Goal: Task Accomplishment & Management: Complete application form

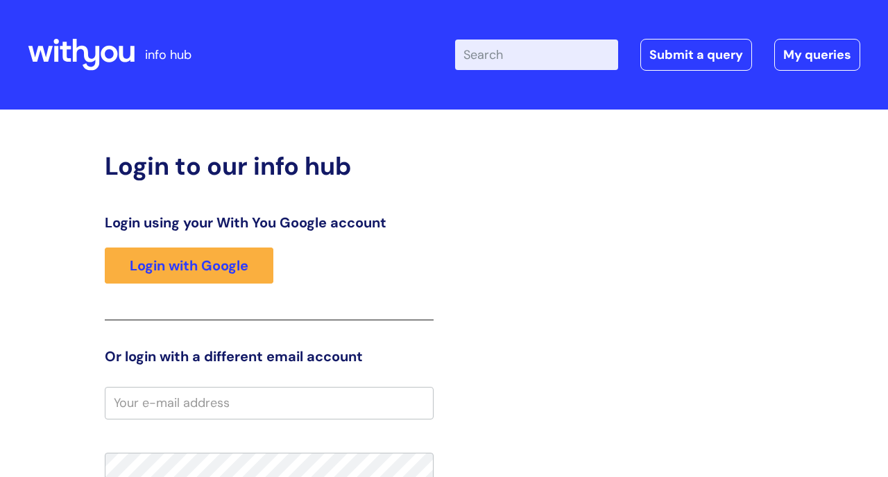
click at [531, 53] on input "Enter your search term here..." at bounding box center [536, 55] width 163 height 31
click at [728, 49] on link "Submit a query" at bounding box center [696, 55] width 112 height 32
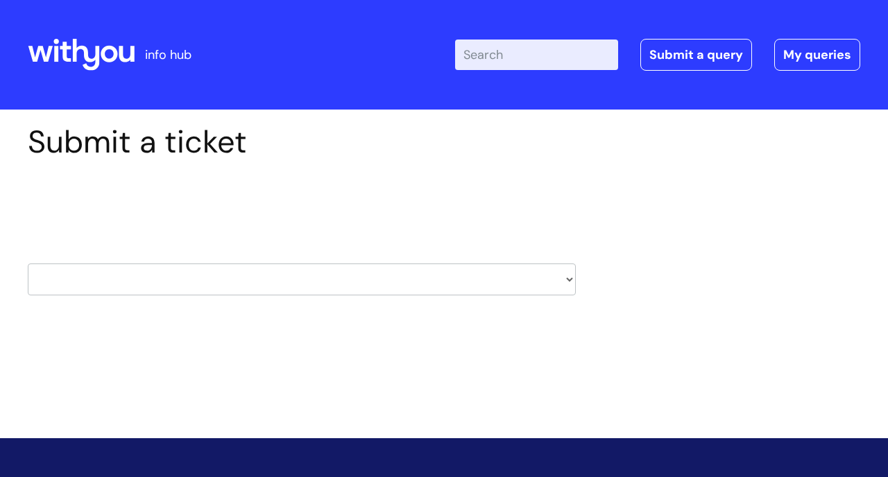
click at [567, 278] on select "HR / People IT and Support Clinical Drug Alerts Finance Accounts Data Support T…" at bounding box center [302, 280] width 548 height 32
select select "it_and_support"
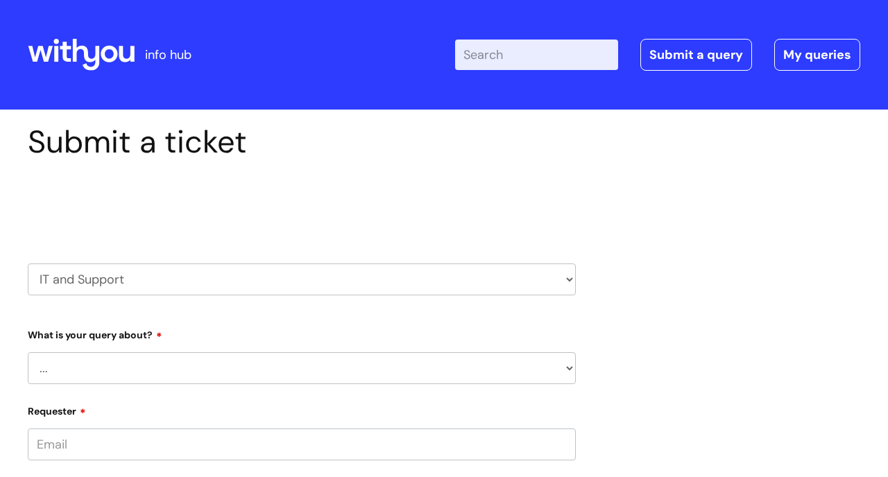
click at [564, 369] on select "... Mobile Phone Reset & MFA Accounts, Starters and Leavers IT Hardware issue I…" at bounding box center [302, 368] width 548 height 32
select select "I need help logging in"
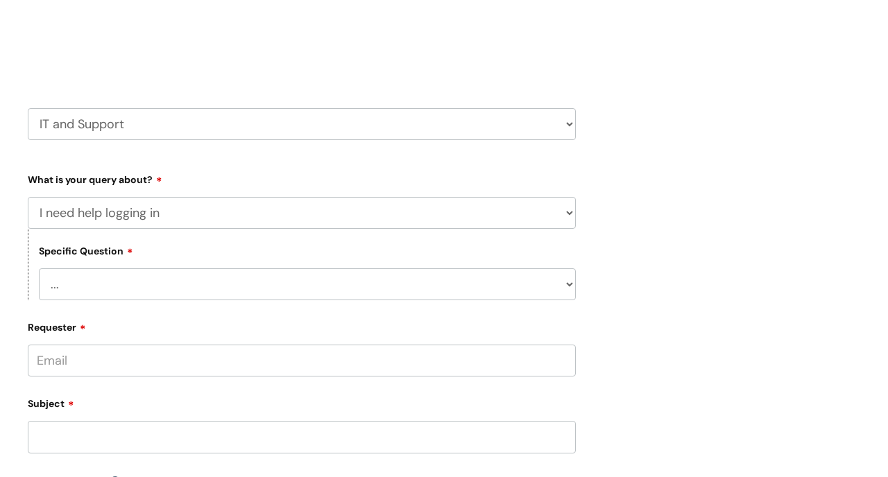
scroll to position [200, 0]
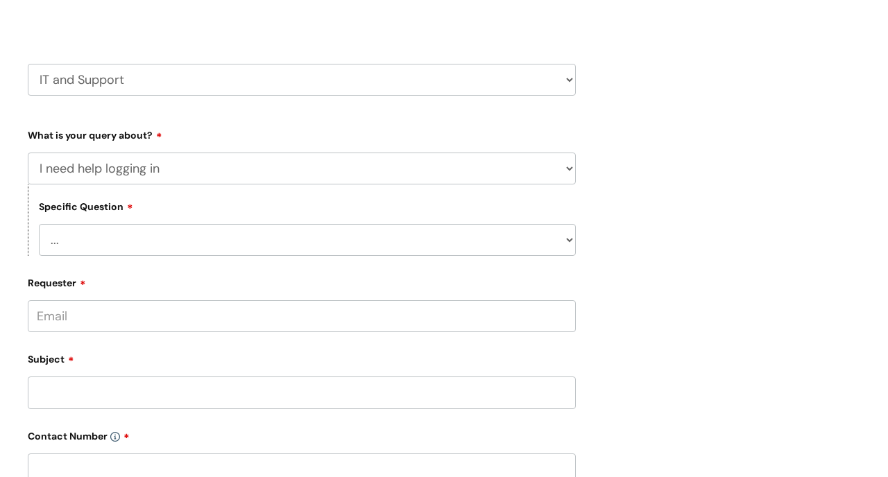
click at [568, 238] on select "... I need help logging into my laptop/chromebook I need access or help logging…" at bounding box center [307, 240] width 537 height 32
select select "I need access or help logging into a system, including Single Sign On"
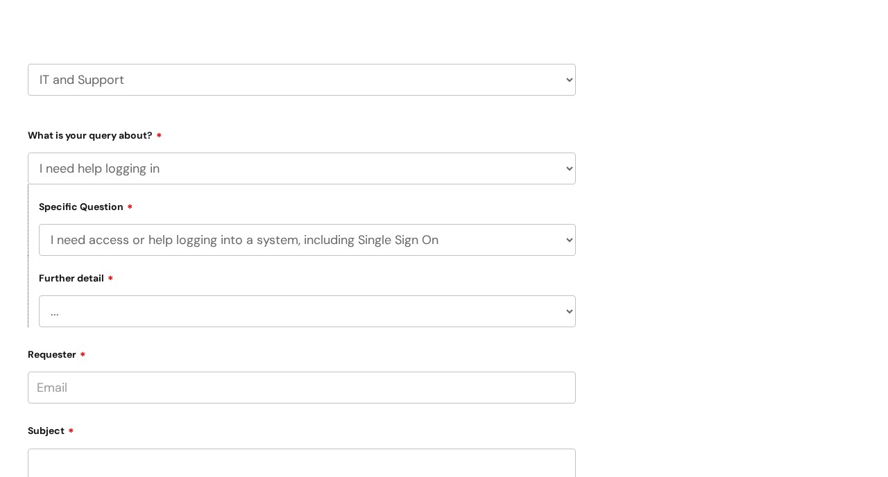
click at [570, 307] on select "... Nebula Halo IT Portal PCMIS [PERSON_NAME] iTrent CJSM NHS email Summary Car…" at bounding box center [307, 312] width 537 height 32
select select "Anything else"
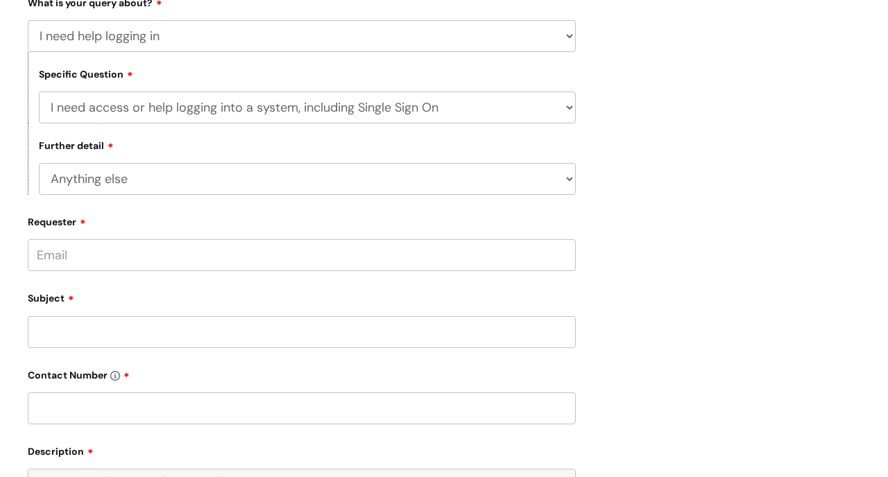
scroll to position [357, 0]
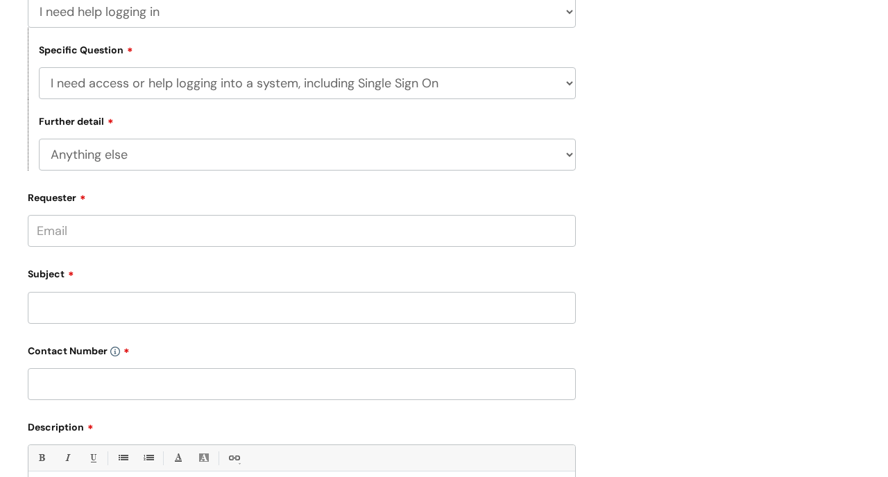
click at [185, 230] on input "Requester" at bounding box center [302, 231] width 548 height 32
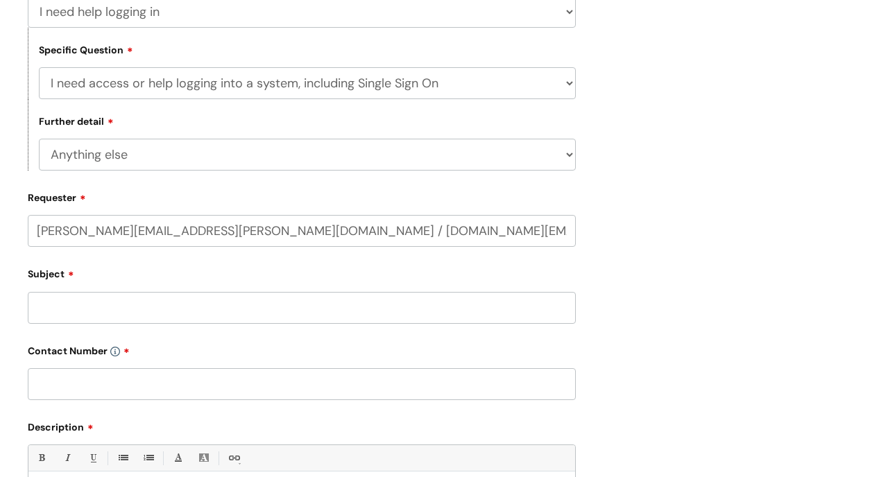
click at [110, 306] on div "Subject" at bounding box center [302, 293] width 548 height 62
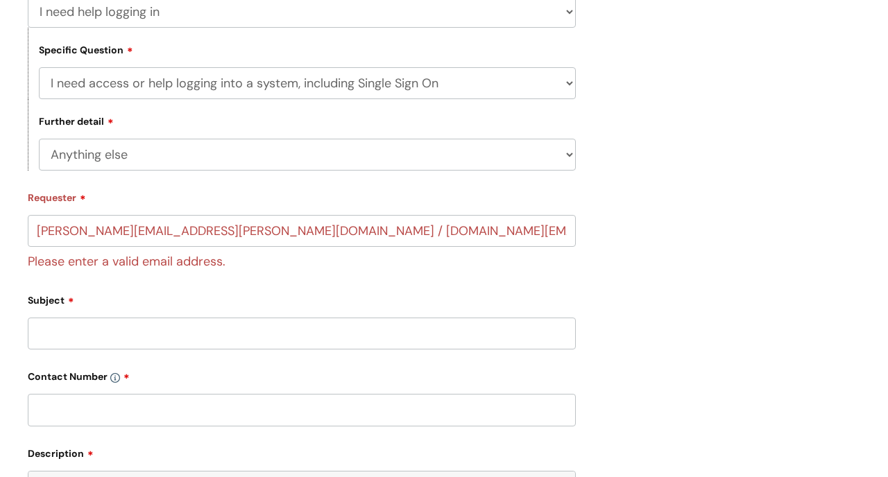
scroll to position [356, 0]
click at [239, 231] on input "[PERSON_NAME][EMAIL_ADDRESS][PERSON_NAME][DOMAIN_NAME] / [DOMAIN_NAME][EMAIL_AD…" at bounding box center [302, 232] width 548 height 32
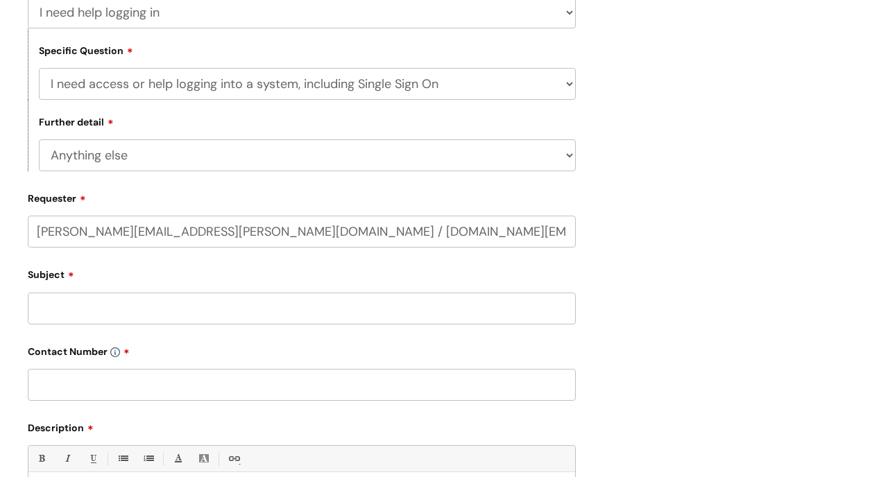
click at [437, 233] on input "[PERSON_NAME][EMAIL_ADDRESS][PERSON_NAME][DOMAIN_NAME] / [DOMAIN_NAME][EMAIL_AD…" at bounding box center [302, 232] width 548 height 32
type input "[PERSON_NAME][EMAIL_ADDRESS][PERSON_NAME][DOMAIN_NAME]"
click at [192, 291] on div "Subject" at bounding box center [302, 294] width 548 height 62
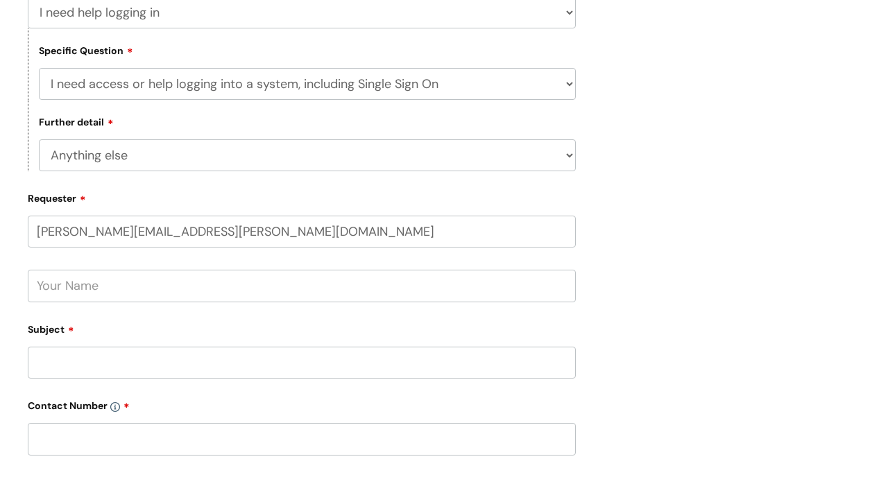
click at [98, 358] on input "Subject" at bounding box center [302, 363] width 548 height 32
type input "Ongoing login issues"
click at [110, 289] on input "text" at bounding box center [302, 286] width 548 height 32
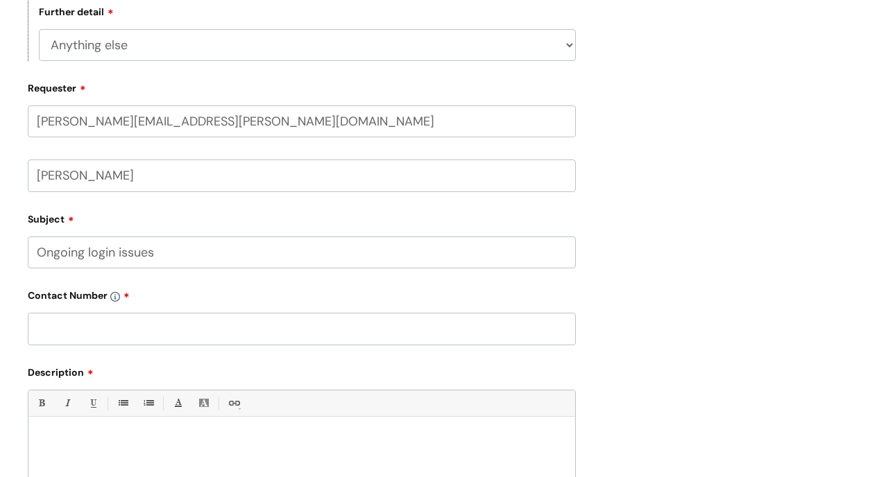
scroll to position [469, 0]
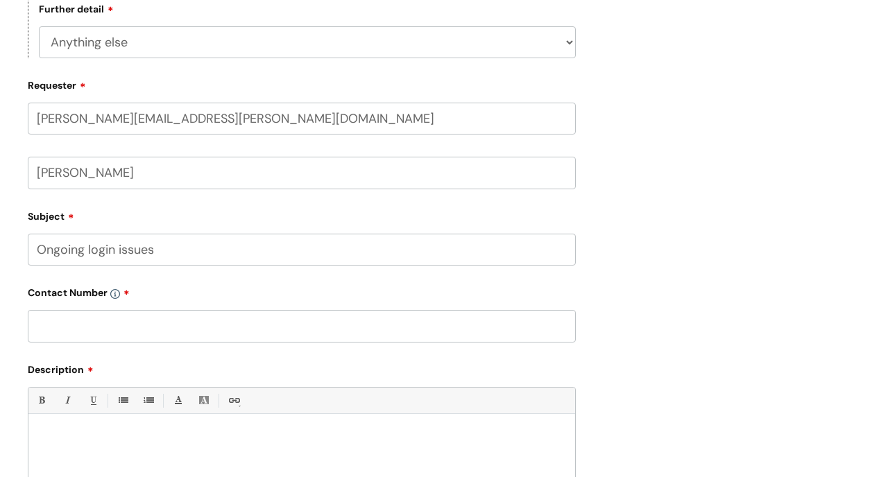
type input "[PERSON_NAME]"
click at [73, 322] on input "text" at bounding box center [302, 326] width 548 height 32
click at [139, 325] on input "text" at bounding box center [302, 326] width 548 height 32
paste input "07542 042250"
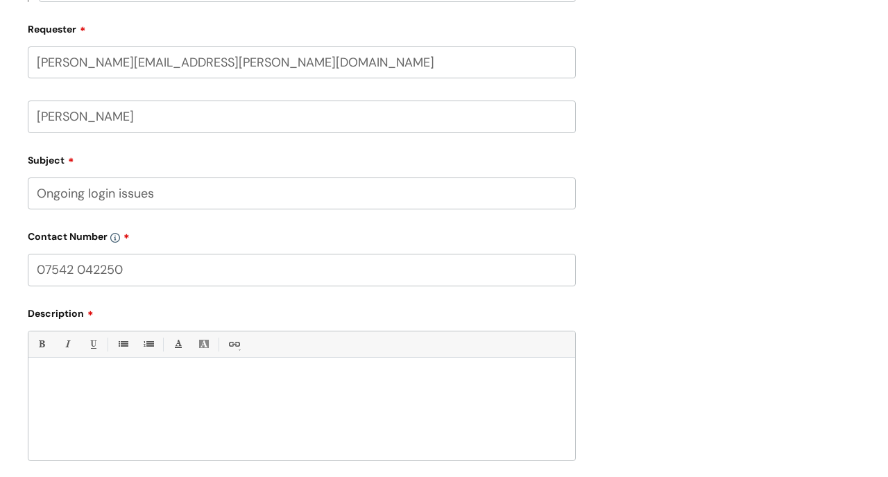
scroll to position [530, 0]
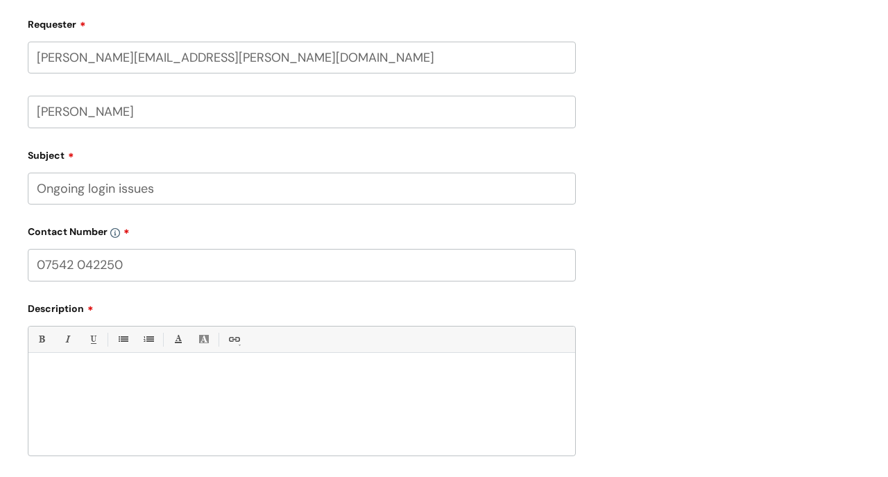
type input "07542 042250"
click at [101, 361] on div at bounding box center [301, 408] width 547 height 96
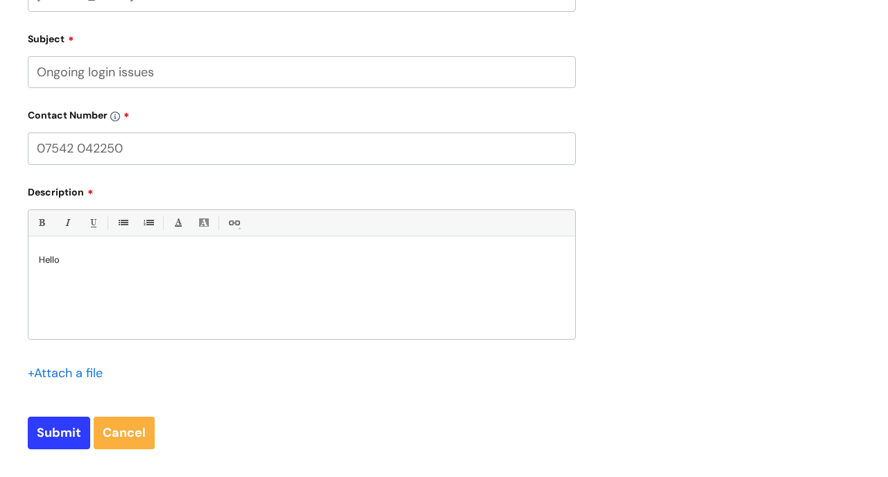
scroll to position [660, 0]
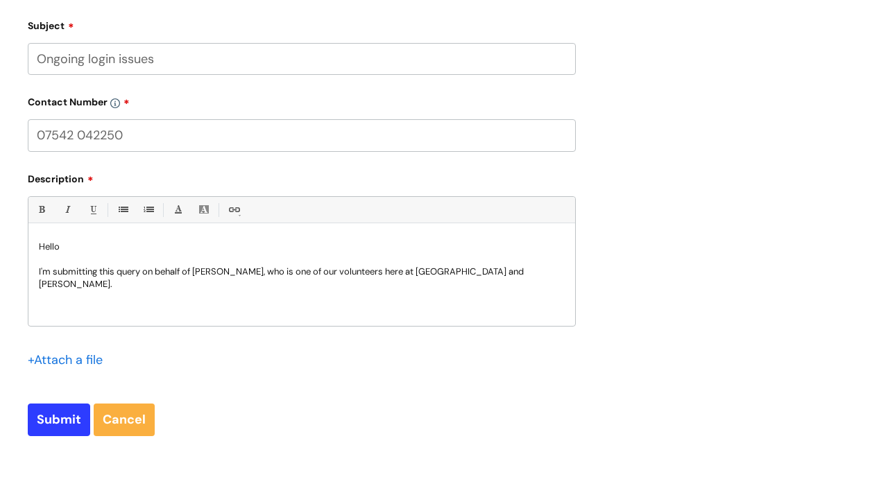
click at [320, 273] on p "I'm submitting this query on behalf of [PERSON_NAME], who is one of our volunte…" at bounding box center [302, 278] width 526 height 25
click at [527, 270] on p "I'm submitting this query on behalf of [PERSON_NAME], who is one of our longter…" at bounding box center [302, 278] width 526 height 25
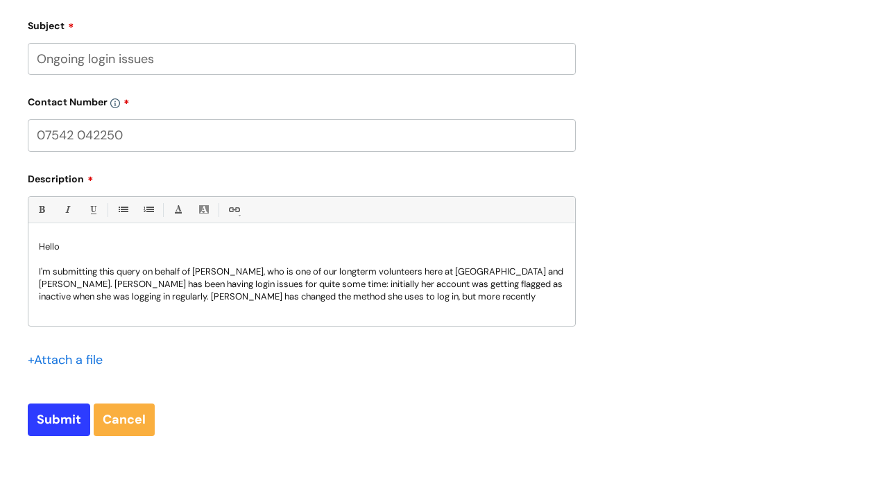
click at [337, 268] on p "I'm submitting this query on behalf of [PERSON_NAME], who is one of our longter…" at bounding box center [302, 284] width 526 height 37
click at [425, 296] on p "I'm submitting this query on behalf of [PERSON_NAME], who is one of our long-te…" at bounding box center [302, 291] width 526 height 50
click at [230, 282] on p "I'm submitting this query on behalf of [PERSON_NAME], who is one of our long-te…" at bounding box center [302, 291] width 526 height 50
click at [386, 298] on p "I'm submitting this query on behalf of [PERSON_NAME], who is one of our long-te…" at bounding box center [302, 291] width 526 height 50
click at [271, 298] on p "I'm submitting this query on behalf of [PERSON_NAME], who is one of our long-te…" at bounding box center [302, 291] width 526 height 50
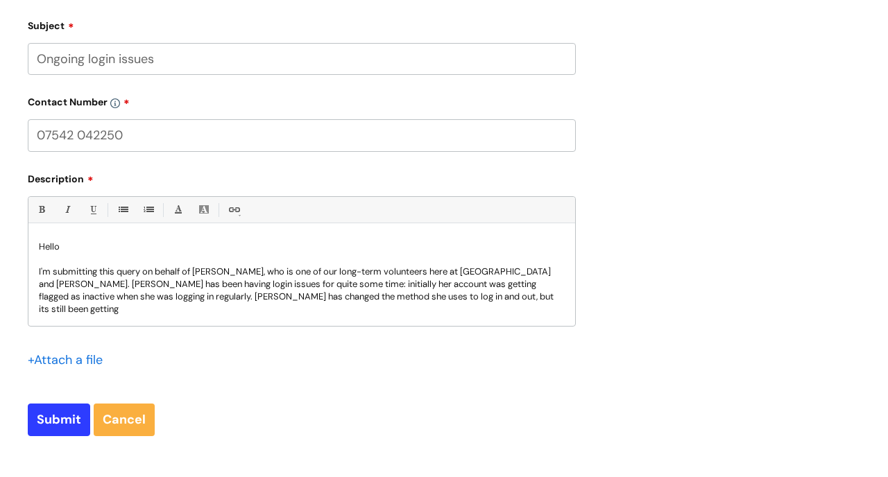
click at [421, 296] on p "I'm submitting this query on behalf of [PERSON_NAME], who is one of our long-te…" at bounding box center [302, 291] width 526 height 50
click at [493, 296] on p "I'm submitting this query on behalf of [PERSON_NAME], who is one of our long-te…" at bounding box center [302, 291] width 526 height 50
drag, startPoint x: 493, startPoint y: 296, endPoint x: 329, endPoint y: 293, distance: 164.4
click at [329, 293] on p "I'm submitting this query on behalf of [PERSON_NAME], who is one of our long-te…" at bounding box center [302, 291] width 526 height 50
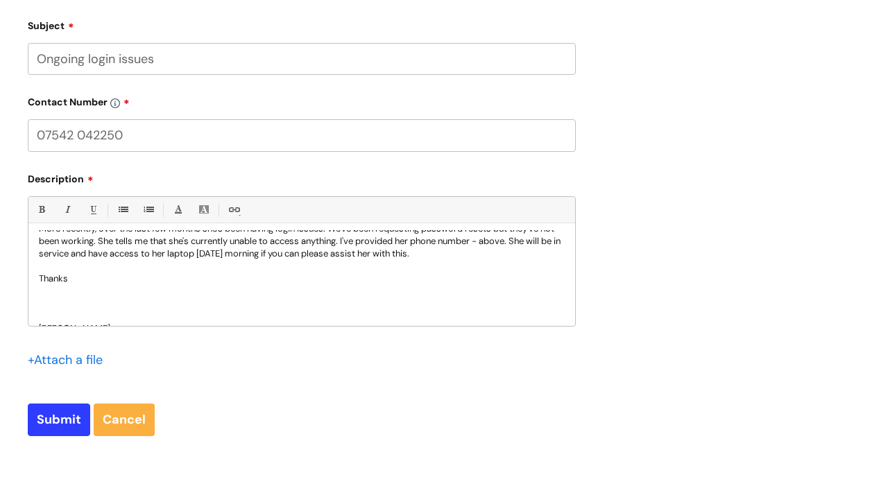
scroll to position [112, 0]
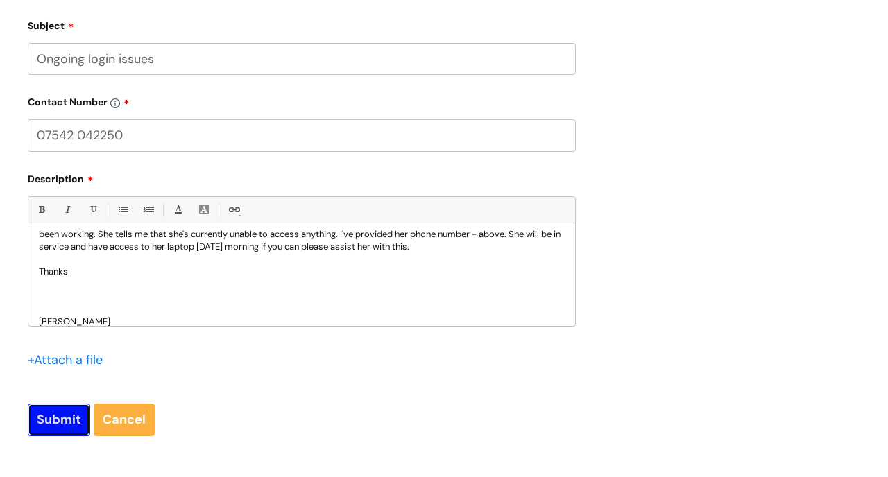
click at [65, 422] on input "Submit" at bounding box center [59, 420] width 62 height 32
type input "Please Wait..."
